Goal: Check status

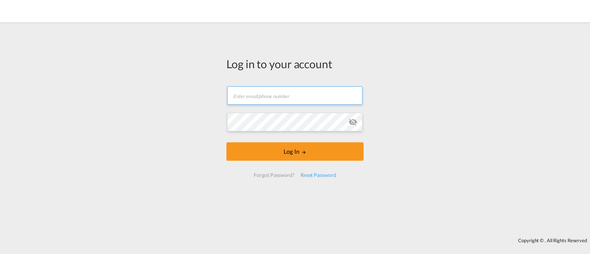
type input "[EMAIL_ADDRESS][DOMAIN_NAME]"
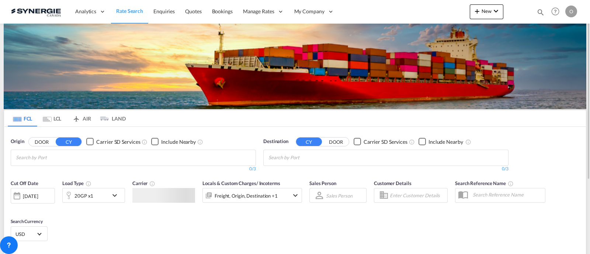
click at [542, 14] on md-icon "icon-magnify" at bounding box center [541, 12] width 8 height 8
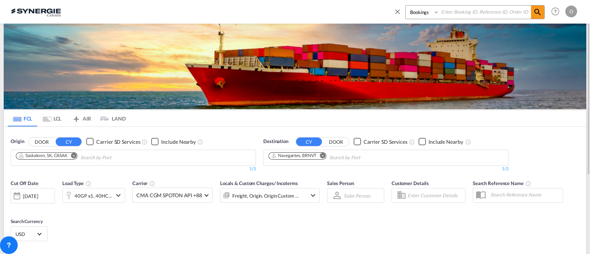
drag, startPoint x: 408, startPoint y: 17, endPoint x: 412, endPoint y: 18, distance: 4.1
click at [409, 17] on select "Bookings Quotes Enquiries" at bounding box center [423, 12] width 35 height 13
select select "Quotes"
click at [406, 6] on select "Bookings Quotes Enquiries" at bounding box center [423, 12] width 35 height 13
click at [495, 13] on input at bounding box center [486, 12] width 92 height 13
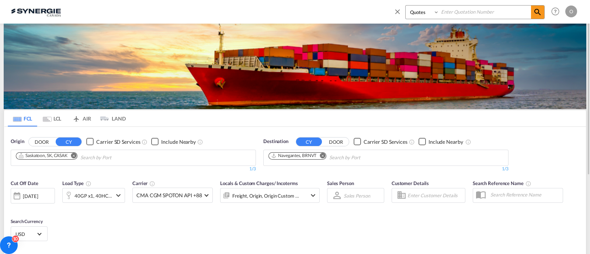
paste input "SYC000012995"
type input "SYC000012995"
click at [537, 12] on md-icon "icon-magnify" at bounding box center [538, 12] width 9 height 9
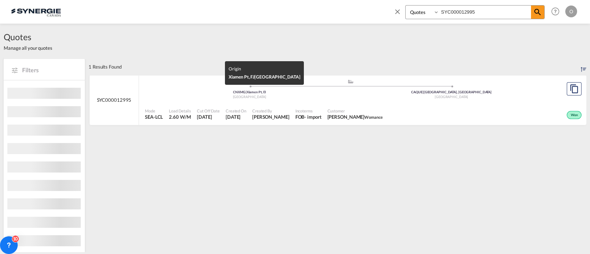
click at [312, 93] on div "CNXMG | Xiamen Pt, FJ" at bounding box center [250, 92] width 202 height 5
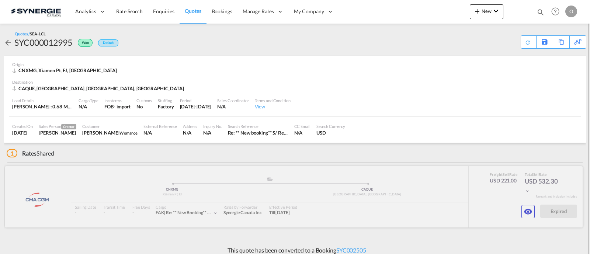
scroll to position [6, 0]
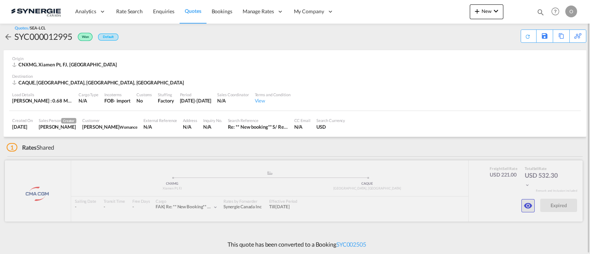
click at [528, 204] on md-icon "icon-eye" at bounding box center [528, 205] width 9 height 9
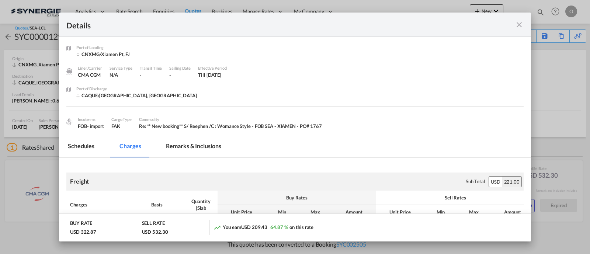
click at [139, 148] on md-tab-item "Charges" at bounding box center [130, 147] width 39 height 20
click at [195, 144] on md-tab-item "Remarks & Inclusions" at bounding box center [193, 147] width 73 height 20
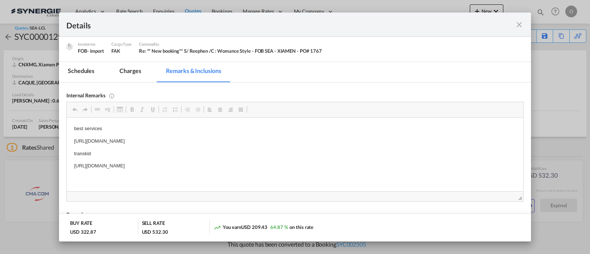
scroll to position [77, 0]
click at [518, 27] on md-icon "icon-close fg-AAA8AD m-0 cursor" at bounding box center [519, 24] width 9 height 9
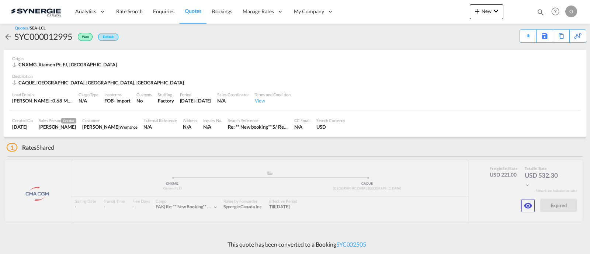
scroll to position [35, 0]
